Goal: Task Accomplishment & Management: Manage account settings

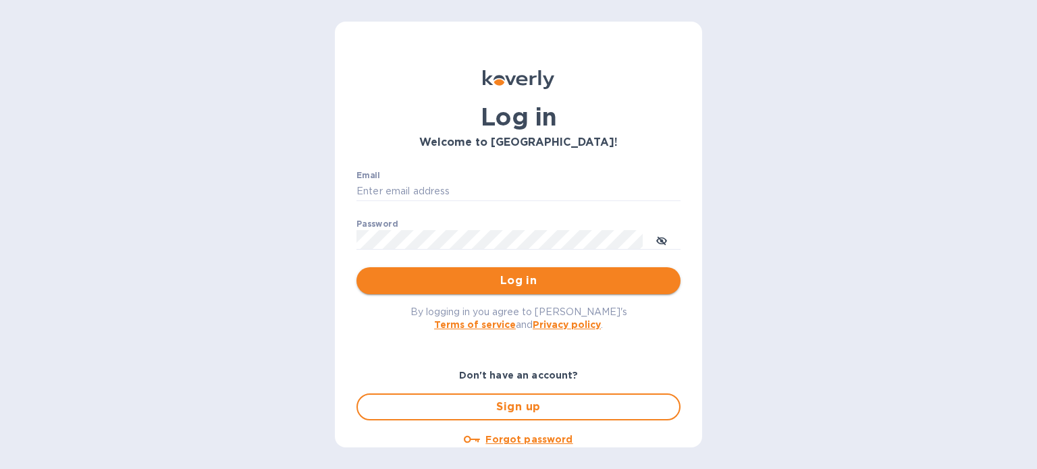
type input "[EMAIL_ADDRESS][DOMAIN_NAME]"
click at [578, 279] on span "Log in" at bounding box center [518, 281] width 302 height 16
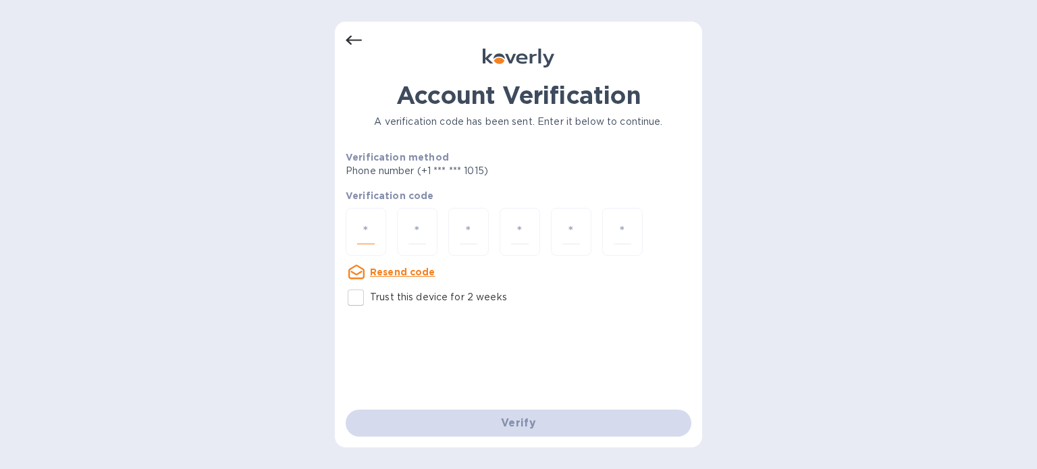
click at [374, 225] on input "number" at bounding box center [366, 231] width 18 height 25
type input "9"
type input "0"
type input "1"
type input "3"
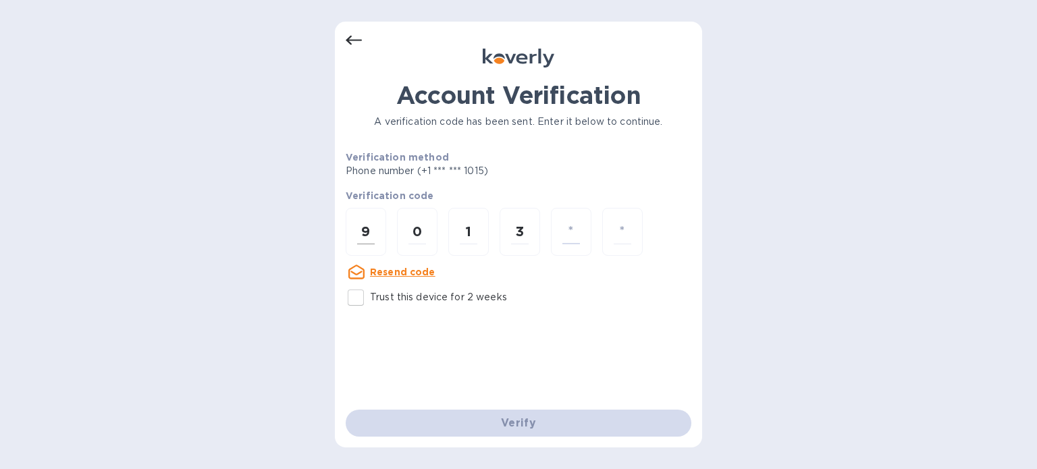
type input "5"
type input "1"
